Goal: Task Accomplishment & Management: Manage account settings

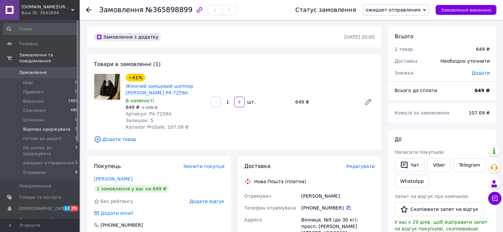
click at [56, 127] on span "Відмова одержувача" at bounding box center [46, 130] width 47 height 6
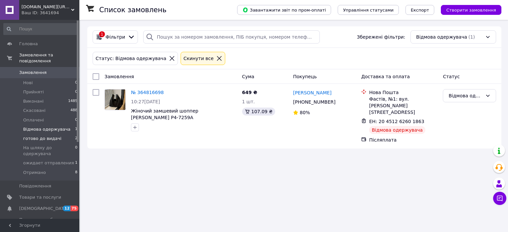
click at [52, 136] on span "готово до видачі" at bounding box center [42, 139] width 38 height 6
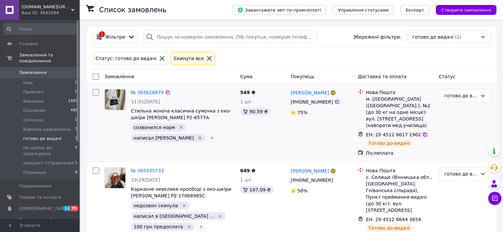
click at [423, 133] on icon at bounding box center [425, 135] width 4 height 4
click at [183, 58] on div "Cкинути все" at bounding box center [188, 58] width 33 height 7
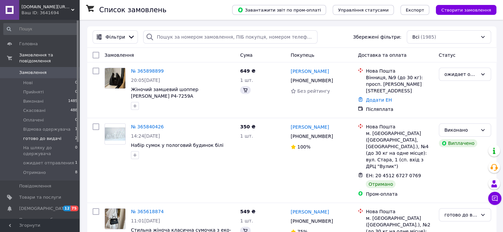
click at [112, 38] on span "Фільтри" at bounding box center [115, 37] width 20 height 7
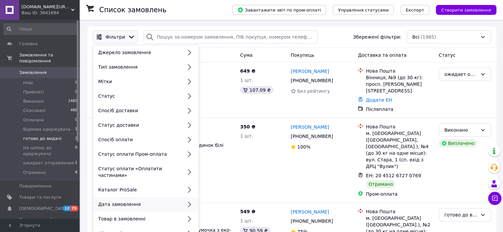
click at [106, 201] on div "Дата замовлення" at bounding box center [139, 204] width 87 height 7
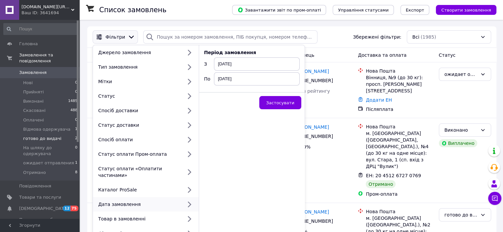
click at [228, 64] on span "12.10.2025" at bounding box center [257, 64] width 86 height 13
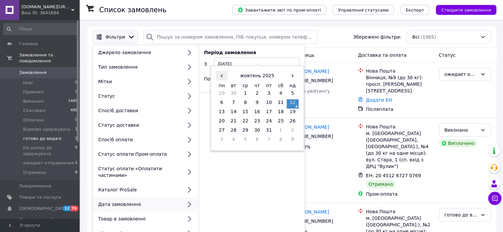
click at [220, 76] on span "‹" at bounding box center [222, 76] width 12 height 10
click at [221, 102] on td "1" at bounding box center [222, 104] width 12 height 9
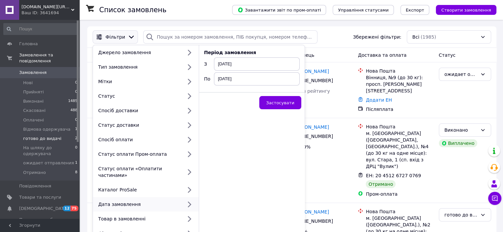
click at [226, 78] on span "12.10.2025" at bounding box center [257, 78] width 86 height 13
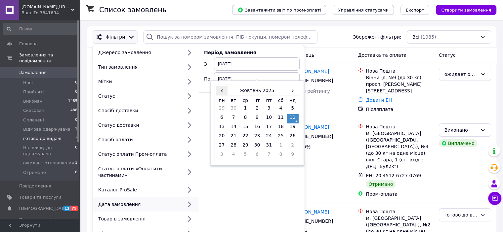
click at [221, 88] on span "‹" at bounding box center [222, 91] width 12 height 10
click at [233, 156] on td "30" at bounding box center [234, 155] width 12 height 9
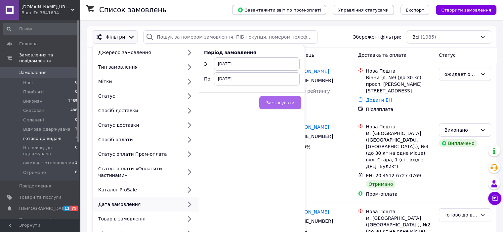
click at [274, 102] on span "Застосувати" at bounding box center [280, 103] width 28 height 5
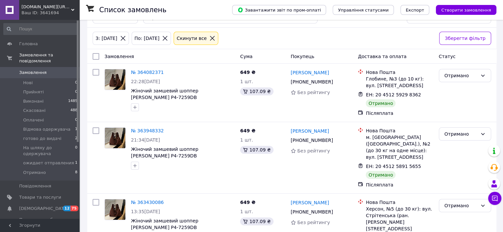
scroll to position [20, 0]
